Goal: Task Accomplishment & Management: Manage account settings

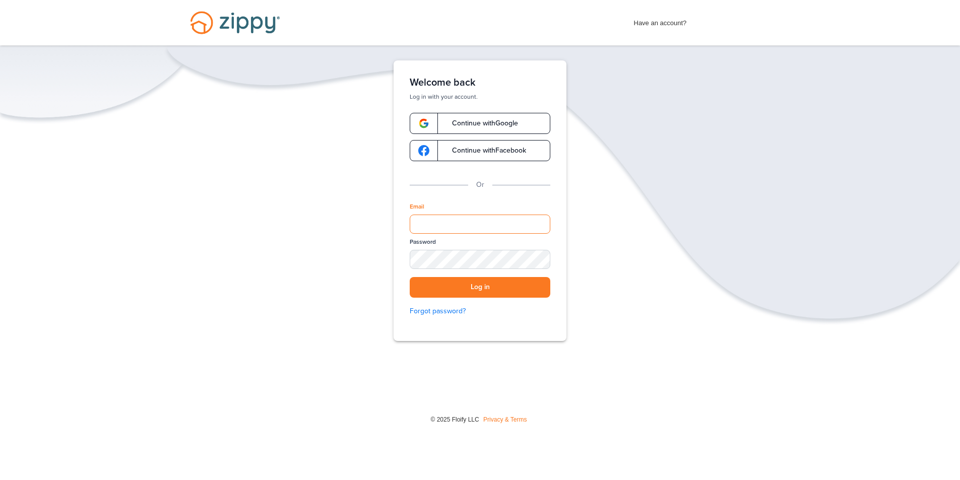
click at [454, 225] on input "Email" at bounding box center [480, 224] width 141 height 19
type input "**********"
click at [537, 258] on div "SHOW" at bounding box center [538, 260] width 22 height 10
click at [457, 288] on button "Log in" at bounding box center [480, 287] width 141 height 21
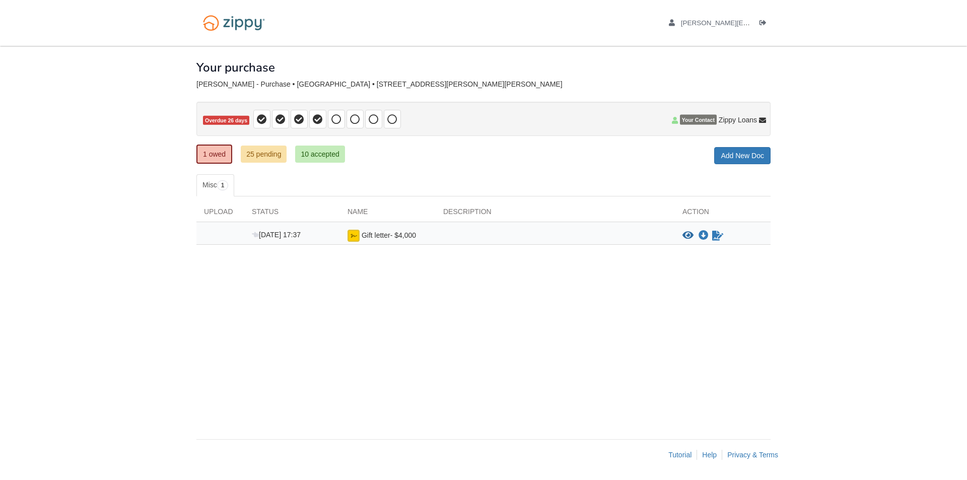
click at [758, 39] on div "[PERSON_NAME][EMAIL_ADDRESS][PERSON_NAME][DOMAIN_NAME] Logout" at bounding box center [708, 23] width 125 height 46
click at [763, 24] on icon "Log out" at bounding box center [763, 23] width 7 height 7
